Goal: Navigation & Orientation: Find specific page/section

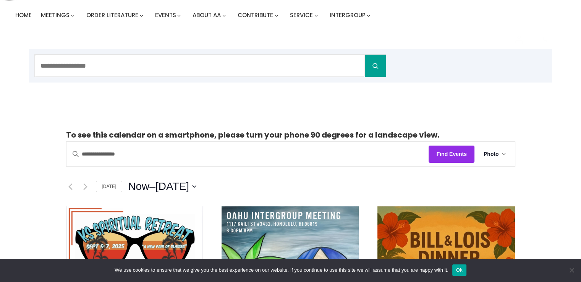
scroll to position [46, 0]
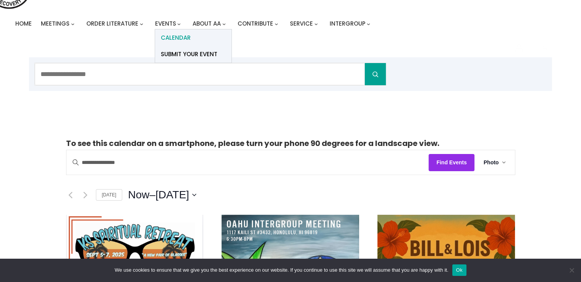
click at [174, 40] on span "Calendar" at bounding box center [176, 37] width 30 height 11
click at [173, 39] on span "Calendar" at bounding box center [176, 37] width 30 height 11
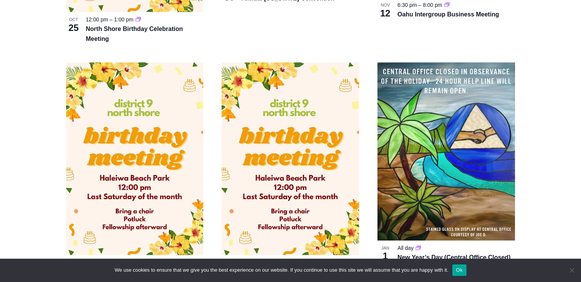
scroll to position [948, 0]
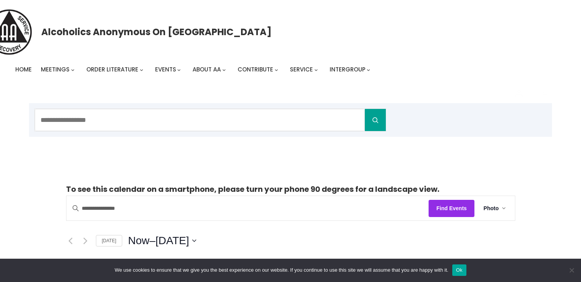
scroll to position [46, 0]
